Goal: Check status: Check status

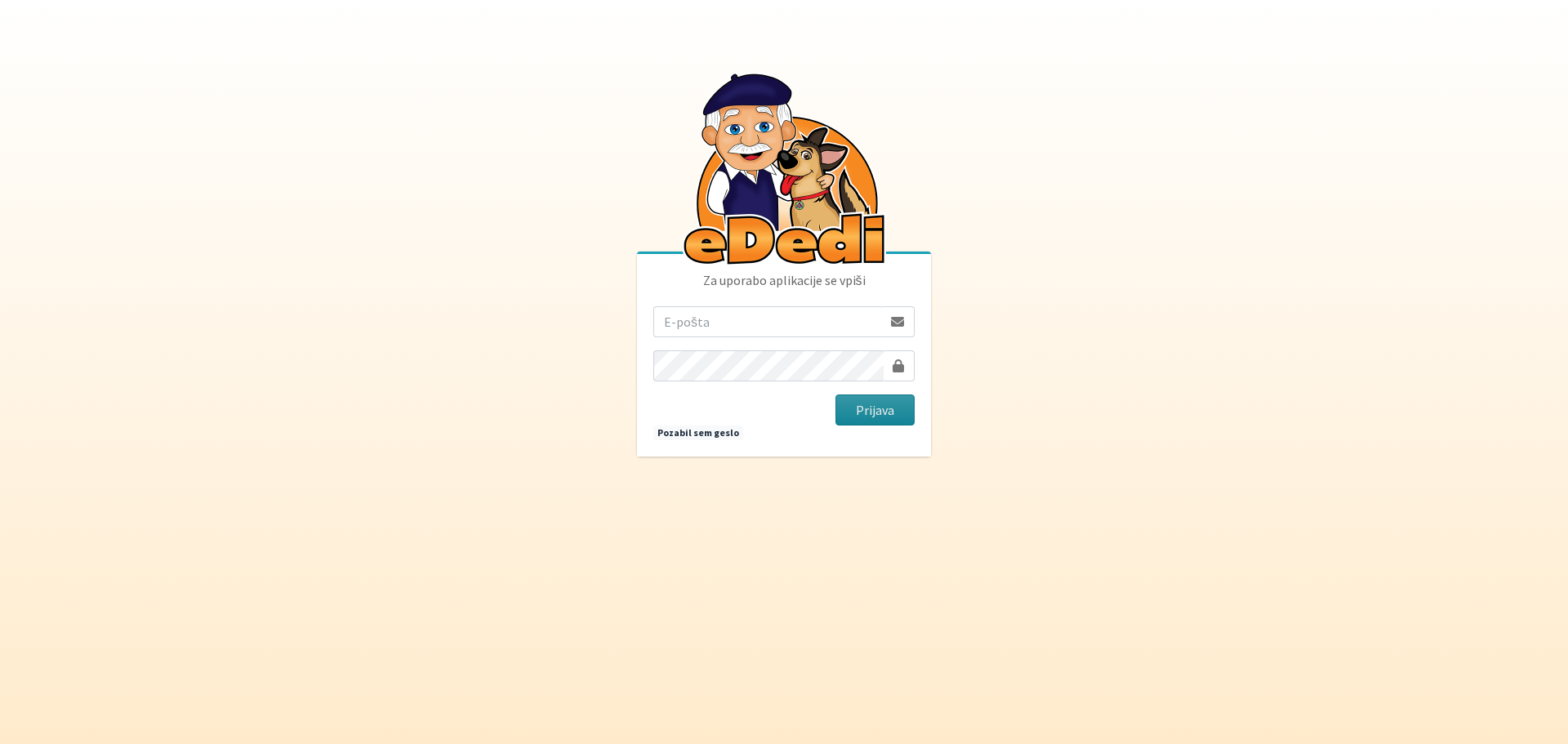
type input "rebeka.leskovic@gmail.com"
click at [855, 403] on button "Prijava" at bounding box center [875, 410] width 79 height 31
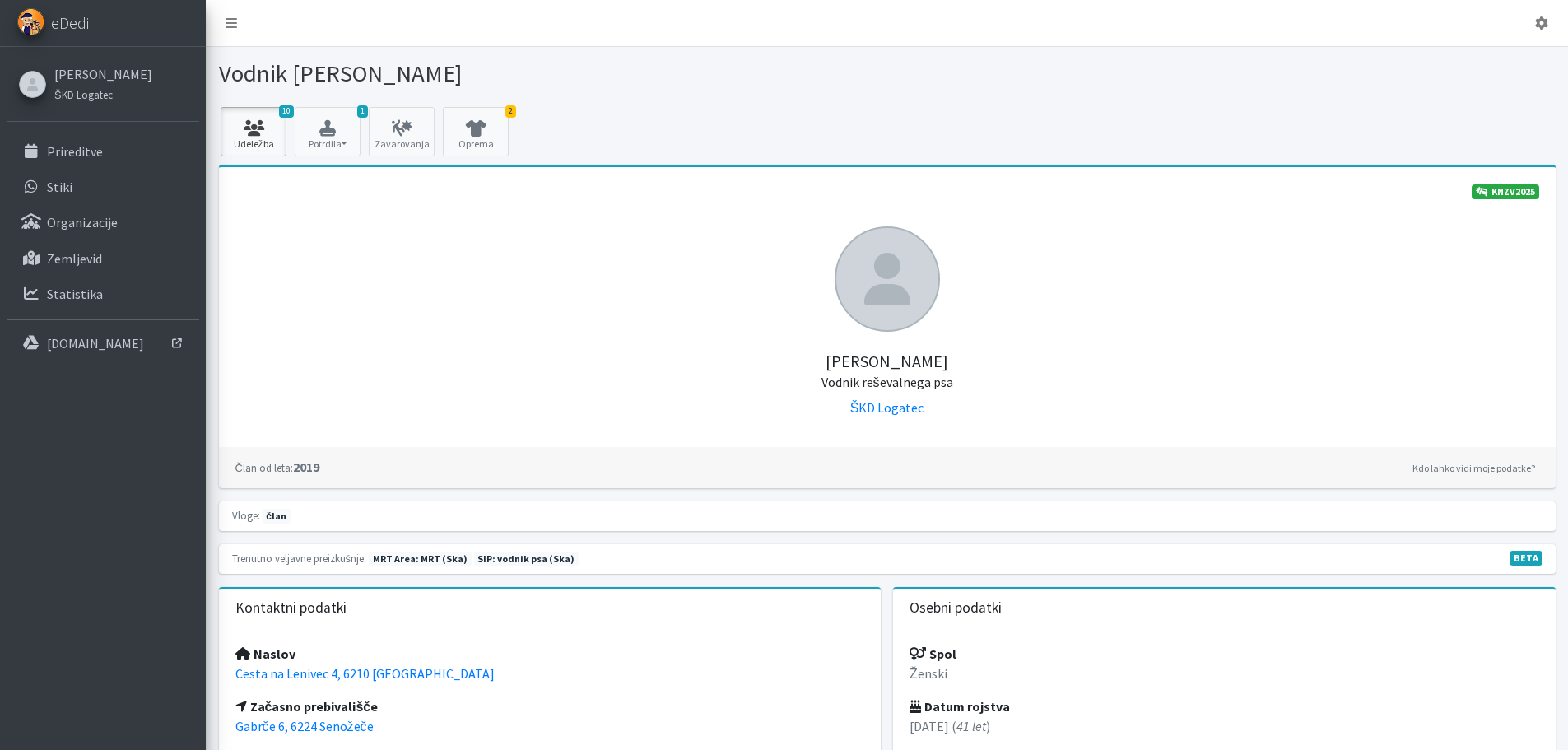
click at [267, 130] on icon at bounding box center [253, 128] width 56 height 17
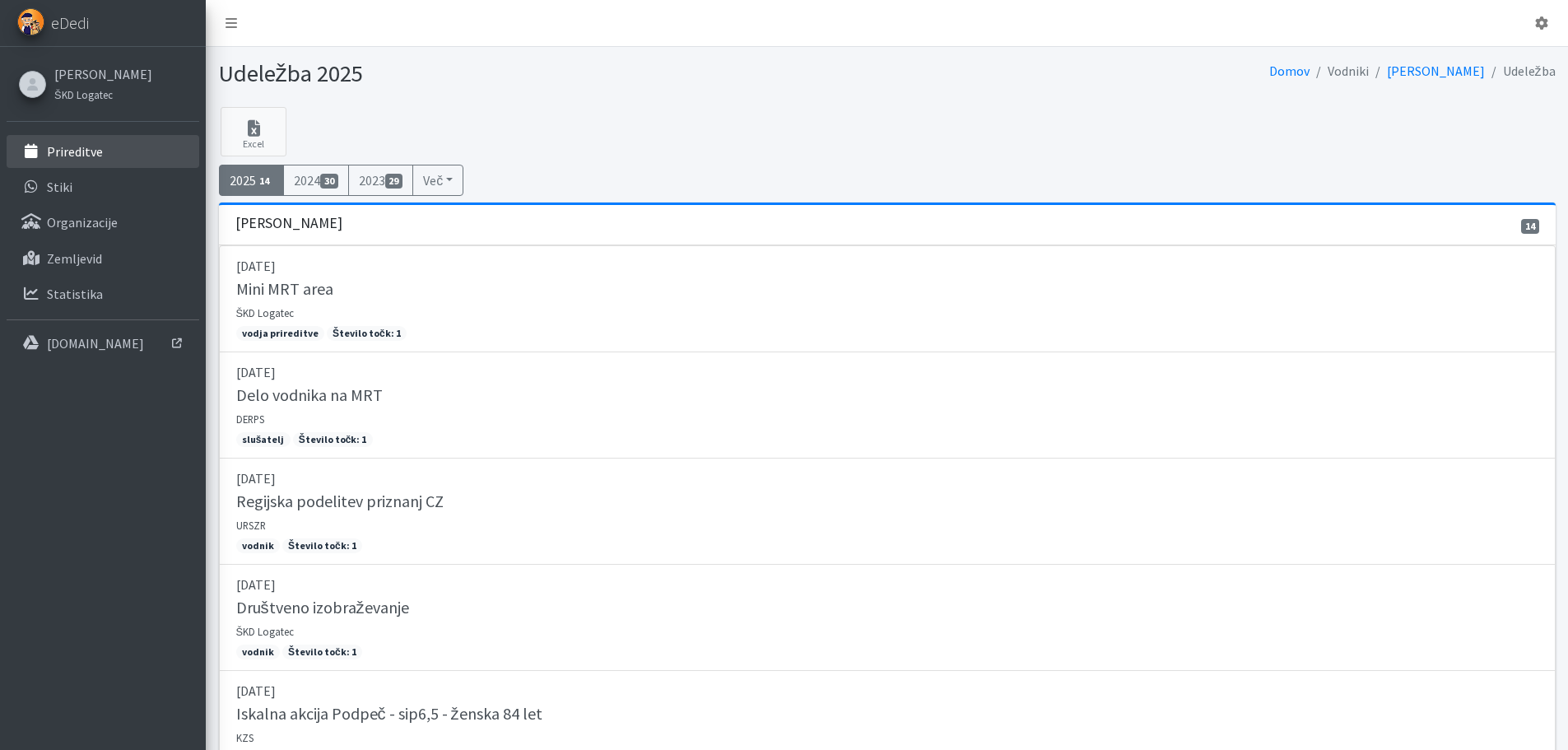
click at [83, 158] on p "Prireditve" at bounding box center [74, 152] width 56 height 17
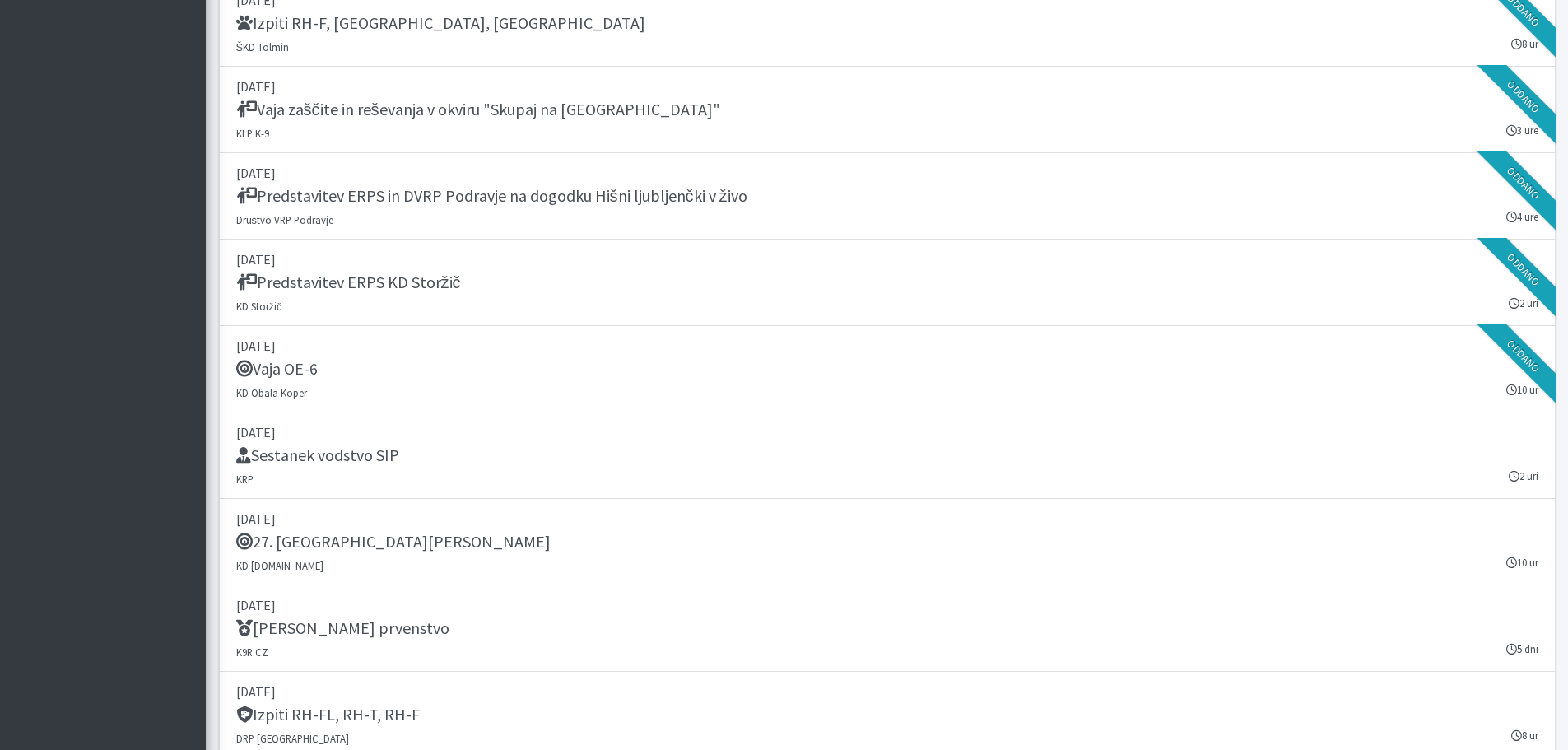
scroll to position [1976, 0]
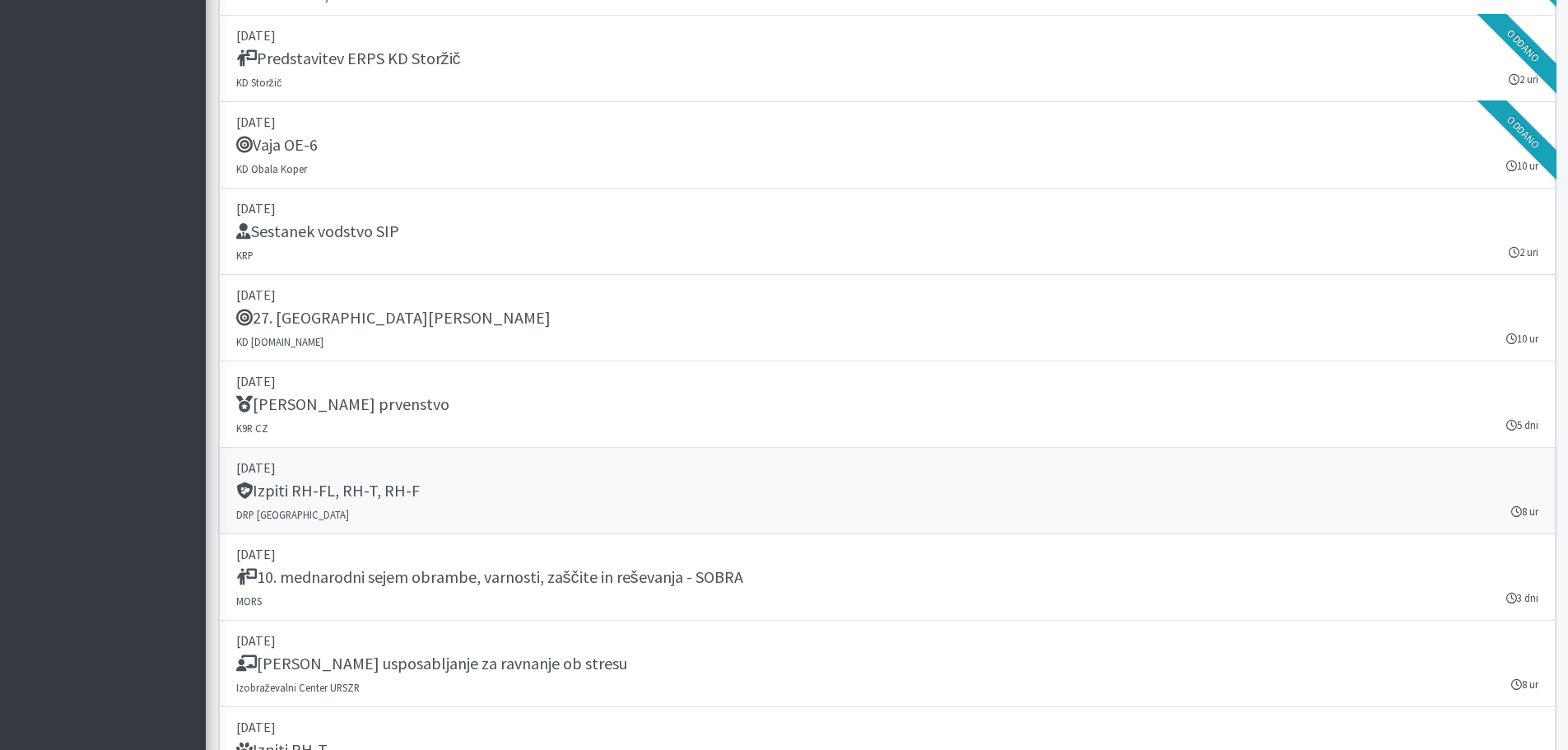
click at [373, 501] on h5 "Izpiti RH-FL, RH-T, RH-F" at bounding box center [328, 491] width 183 height 20
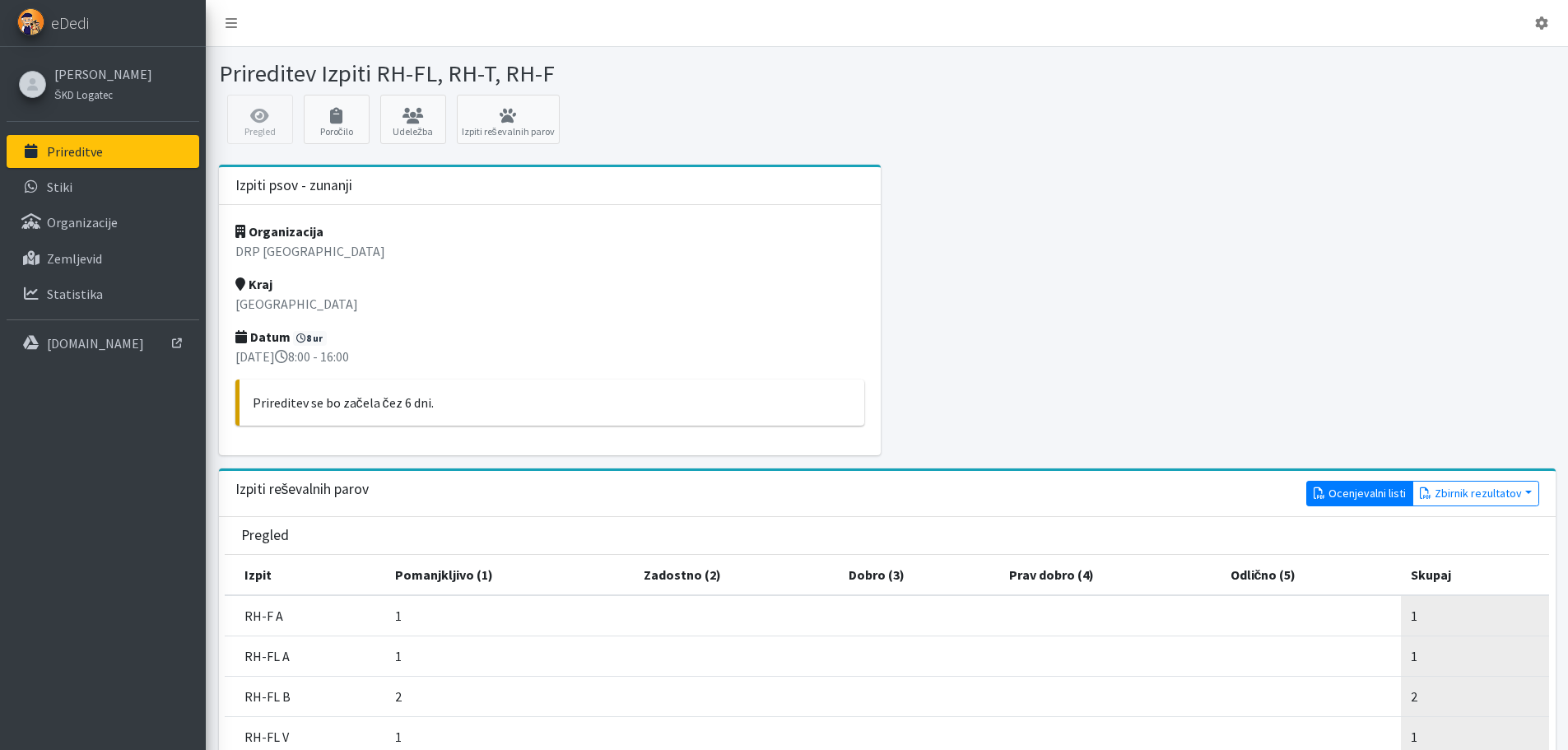
click at [1357, 495] on link "Ocenjevalni listi" at bounding box center [1360, 493] width 107 height 26
click at [1505, 491] on button "Zbirnik rezultatov" at bounding box center [1476, 493] width 127 height 26
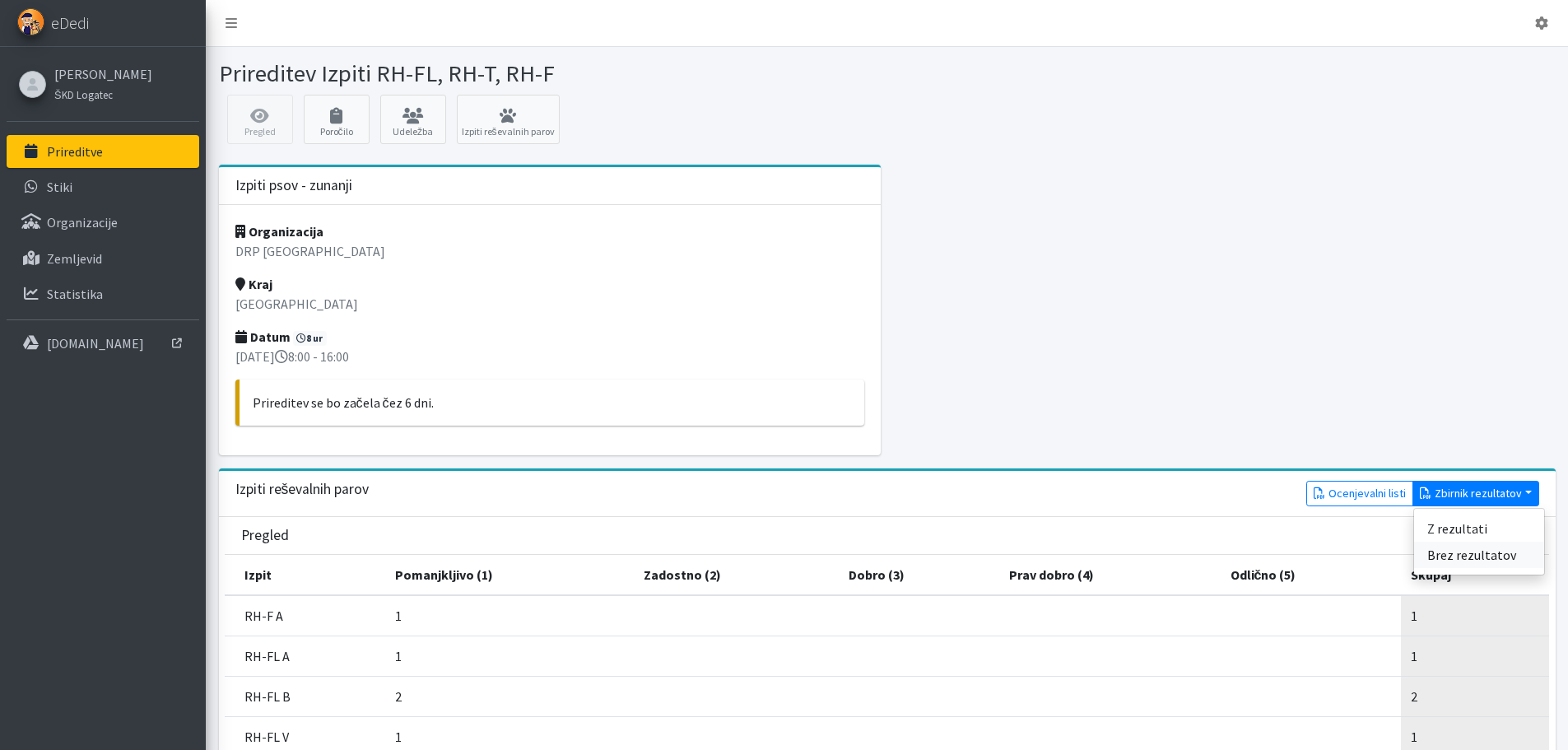
click at [1475, 553] on link "Brez rezultatov" at bounding box center [1479, 555] width 130 height 27
click at [1459, 496] on button "Zbirnik rezultatov" at bounding box center [1476, 493] width 127 height 26
click at [1451, 528] on link "Z rezultati" at bounding box center [1479, 528] width 130 height 27
click at [1471, 482] on button "Zbirnik rezultatov" at bounding box center [1476, 493] width 127 height 26
click at [1470, 555] on link "Brez rezultatov" at bounding box center [1479, 555] width 130 height 27
